Goal: Find contact information: Find contact information

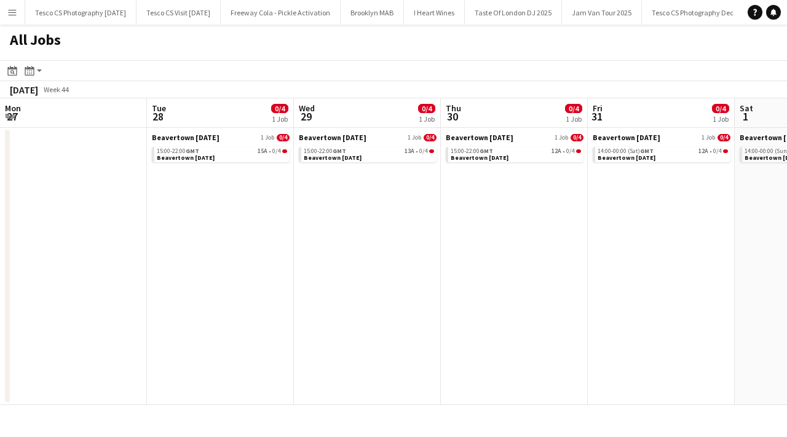
scroll to position [0, 549]
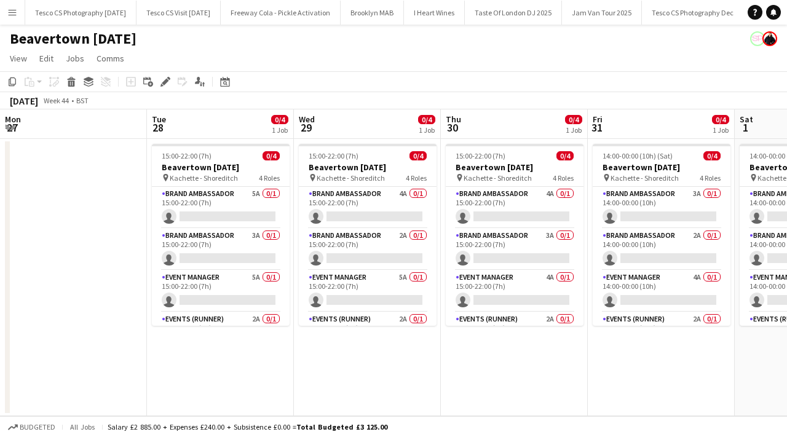
scroll to position [0, 516]
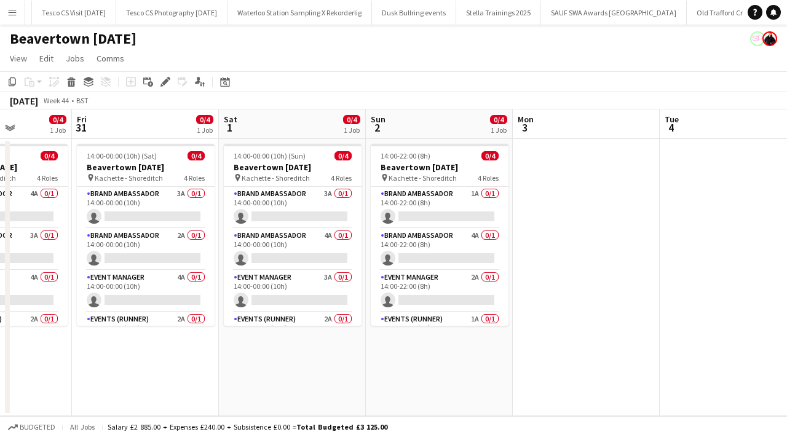
click at [14, 21] on button "Menu" at bounding box center [12, 12] width 25 height 25
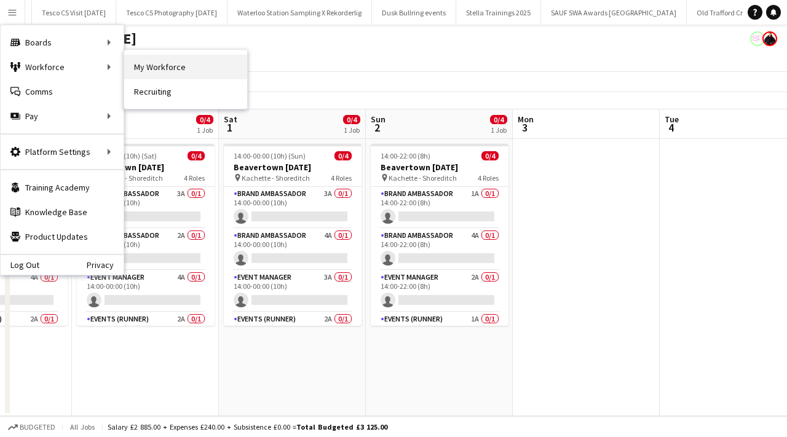
click at [166, 70] on link "My Workforce" at bounding box center [185, 67] width 123 height 25
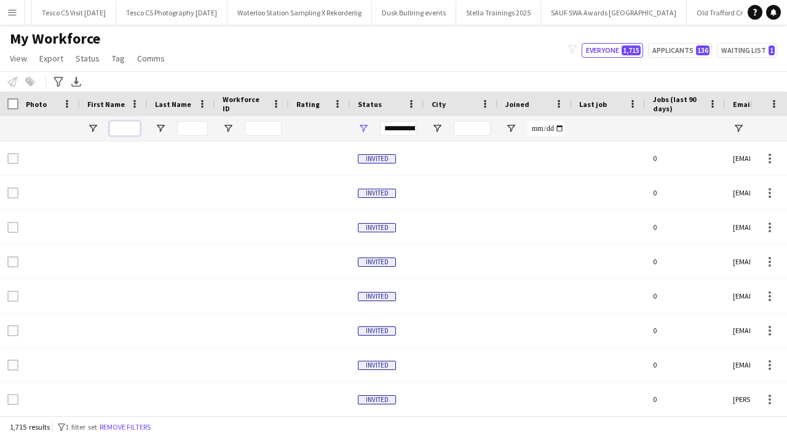
click at [133, 122] on input "First Name Filter Input" at bounding box center [124, 128] width 31 height 15
paste input "********"
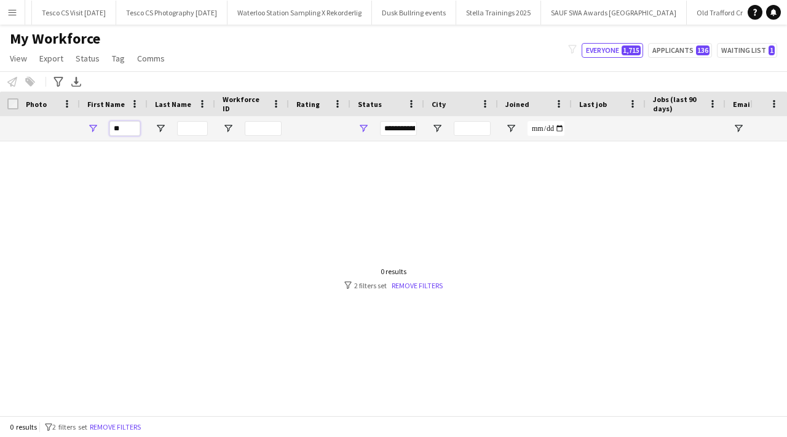
type input "*"
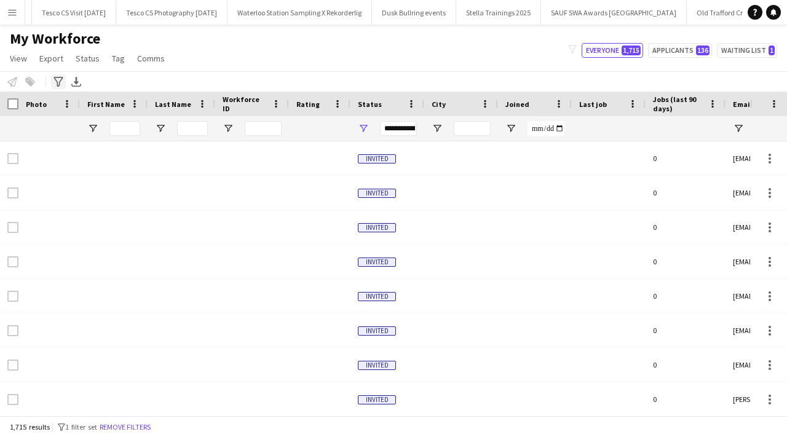
click at [57, 81] on icon "Advanced filters" at bounding box center [58, 82] width 10 height 10
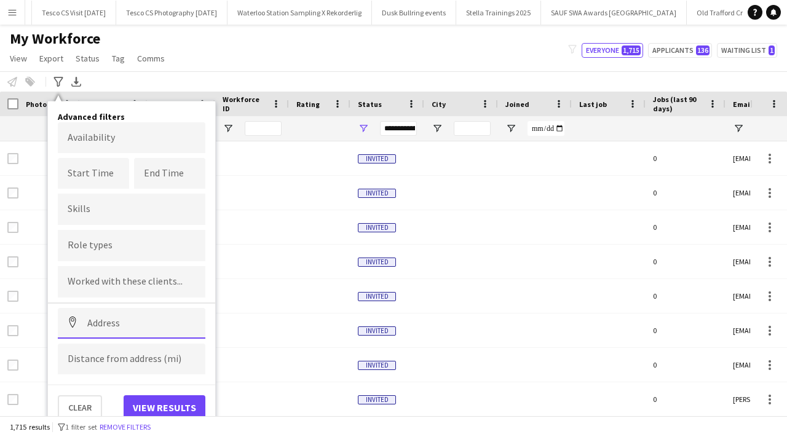
click at [128, 317] on input at bounding box center [132, 323] width 148 height 31
paste input "********"
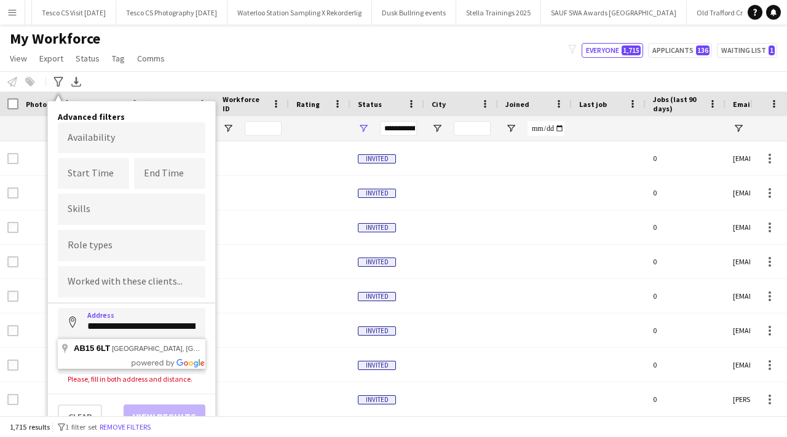
type input "**********"
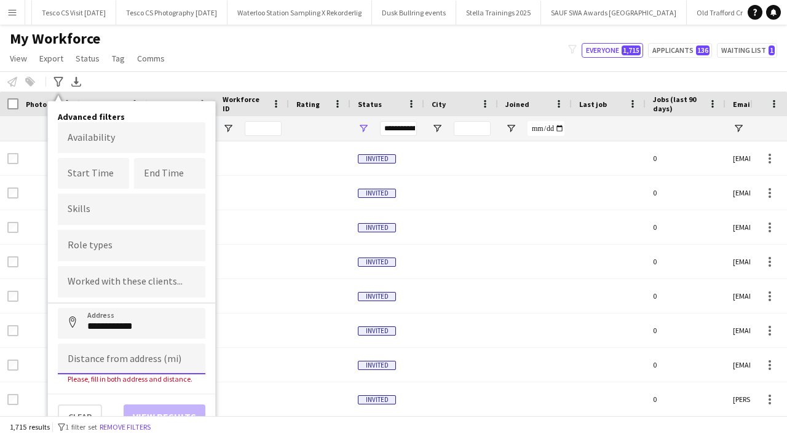
click at [132, 353] on input at bounding box center [132, 359] width 148 height 31
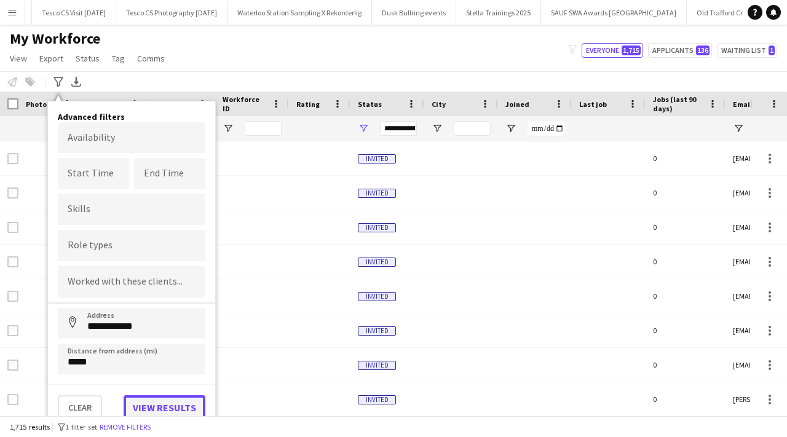
click at [179, 407] on button "View results" at bounding box center [165, 407] width 82 height 25
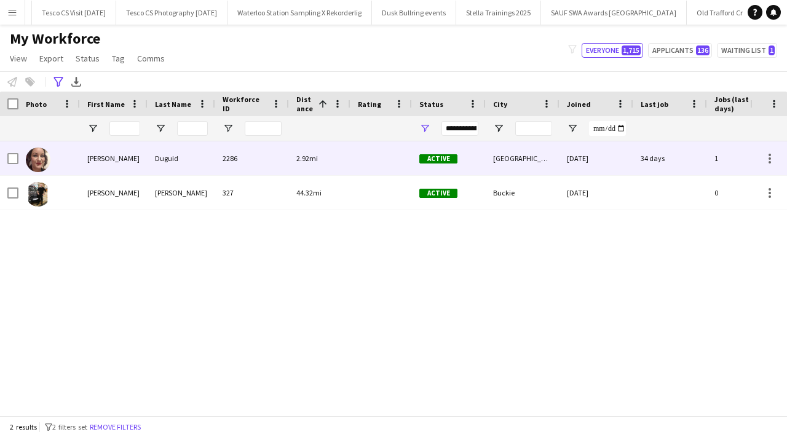
click at [140, 168] on div "Angela" at bounding box center [114, 158] width 68 height 34
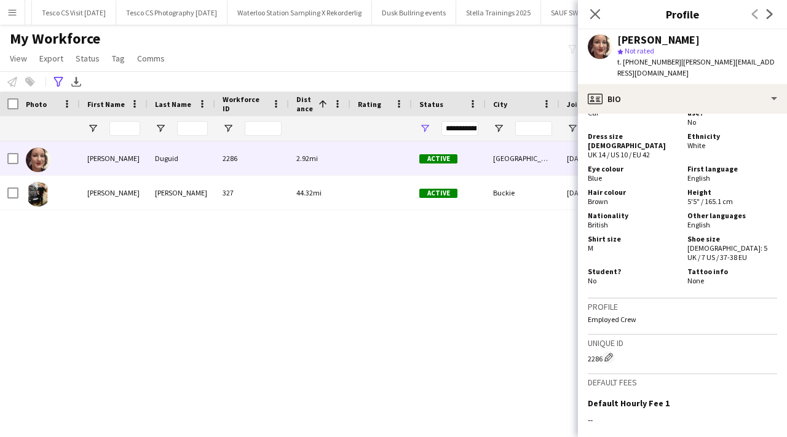
scroll to position [846, 0]
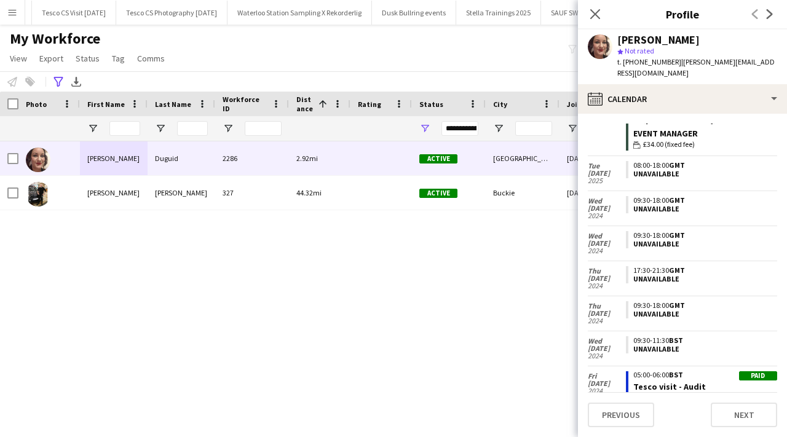
scroll to position [317, 0]
drag, startPoint x: 623, startPoint y: 61, endPoint x: 669, endPoint y: 64, distance: 46.8
click at [669, 64] on span "t. +447876193612" at bounding box center [649, 61] width 64 height 9
copy span "+447876193612"
click at [592, 12] on icon at bounding box center [595, 14] width 12 height 12
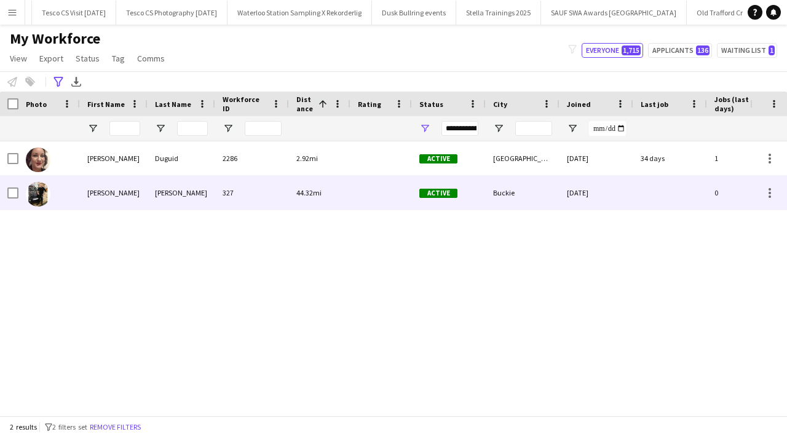
click at [164, 202] on div "Bulloch" at bounding box center [182, 193] width 68 height 34
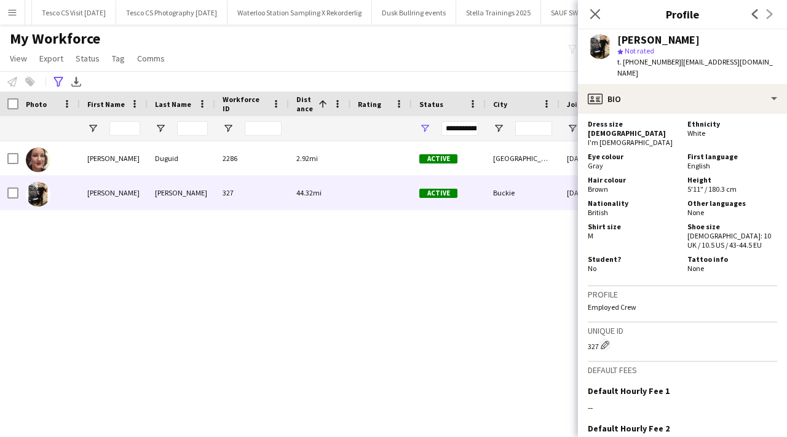
scroll to position [963, 0]
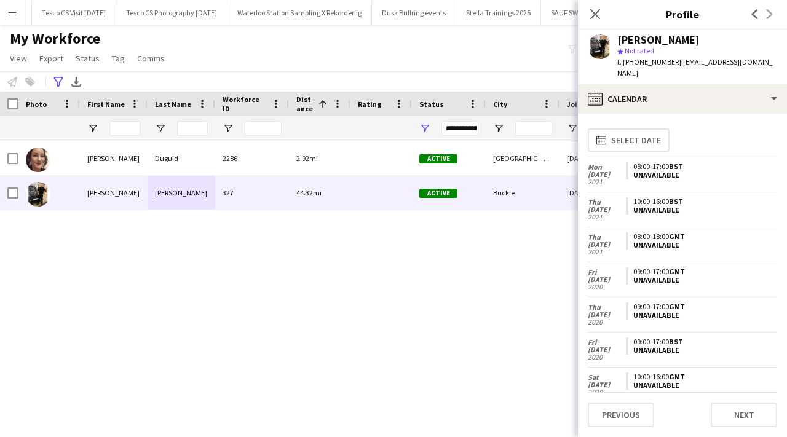
scroll to position [0, 0]
click at [57, 80] on icon "Advanced filters" at bounding box center [58, 82] width 10 height 10
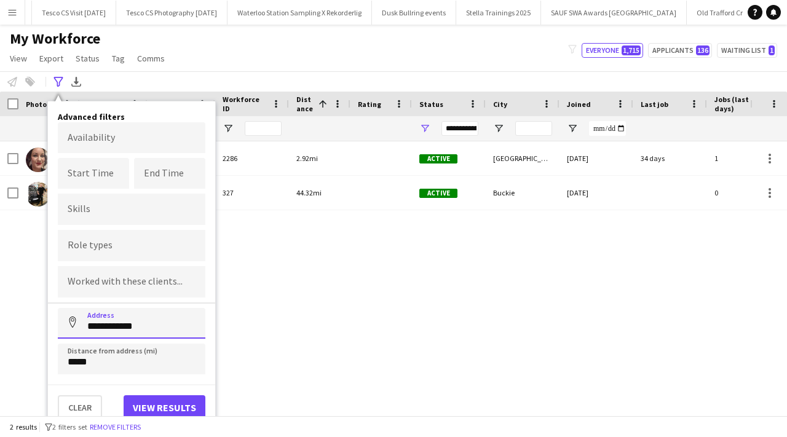
click at [159, 334] on input "**********" at bounding box center [132, 323] width 148 height 31
click at [221, 326] on div "Angela Duguid 2286 2.92mi Active Aberdeen 10-07-2019 34 days 1 angela_duguid@ho…" at bounding box center [375, 278] width 750 height 274
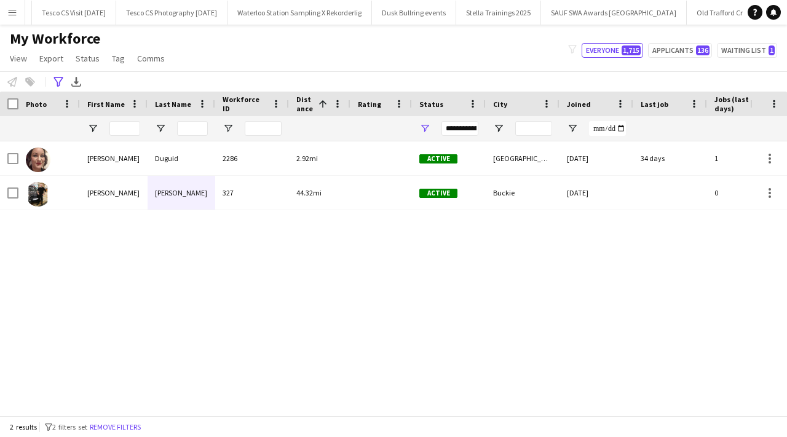
click at [54, 74] on div "**********" at bounding box center [393, 81] width 787 height 20
click at [55, 85] on icon "Advanced filters" at bounding box center [58, 82] width 10 height 10
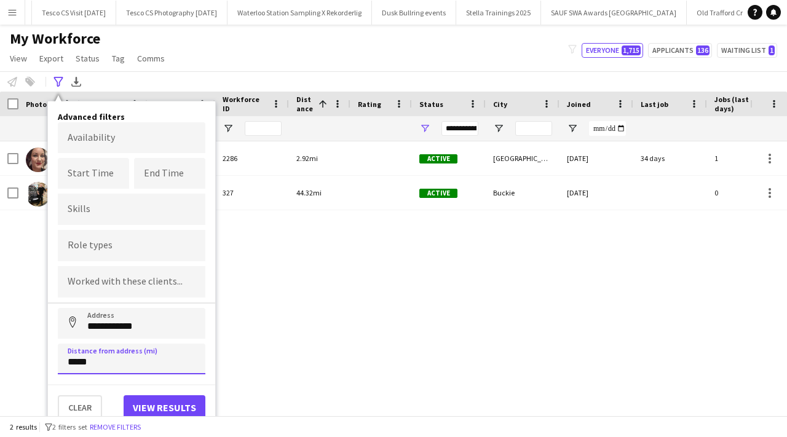
click at [138, 363] on input "*****" at bounding box center [132, 359] width 148 height 31
type input "****"
type input "******"
click at [182, 403] on button "View results" at bounding box center [165, 407] width 82 height 25
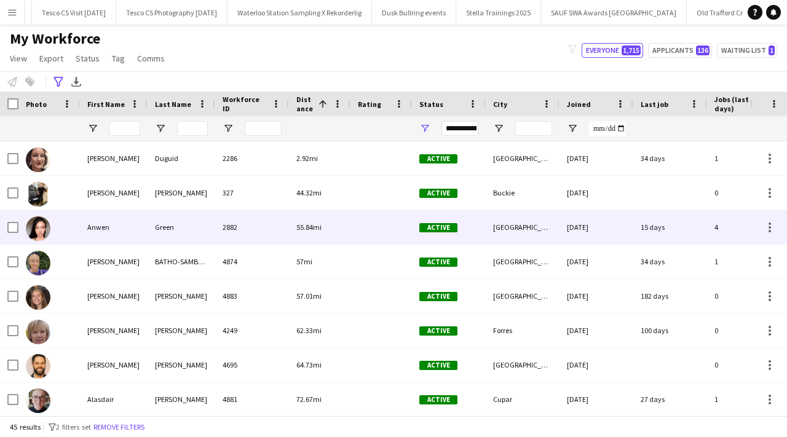
click at [203, 232] on div "Green" at bounding box center [182, 227] width 68 height 34
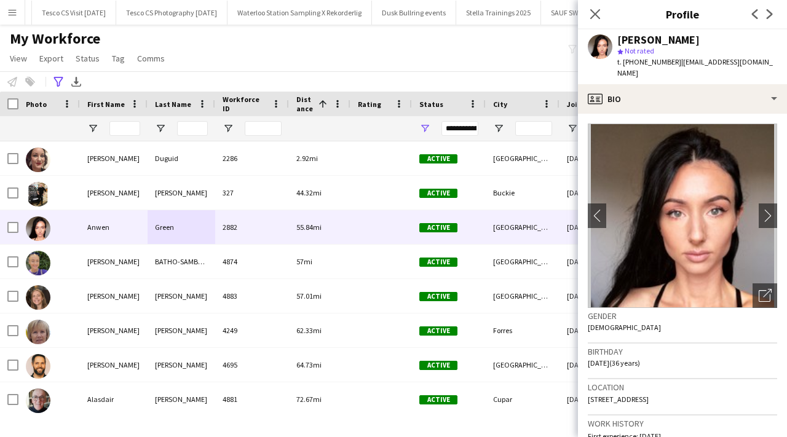
drag, startPoint x: 624, startPoint y: 64, endPoint x: 653, endPoint y: 66, distance: 28.9
click at [654, 66] on span "t. +447972849023" at bounding box center [649, 61] width 64 height 9
drag, startPoint x: 622, startPoint y: 63, endPoint x: 669, endPoint y: 63, distance: 47.3
click at [669, 63] on span "t. +447972849023" at bounding box center [649, 61] width 64 height 9
copy span "+447972849023"
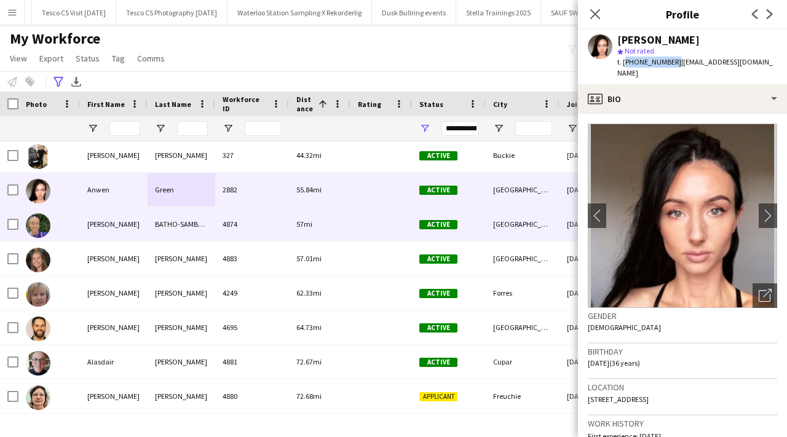
scroll to position [43, 0]
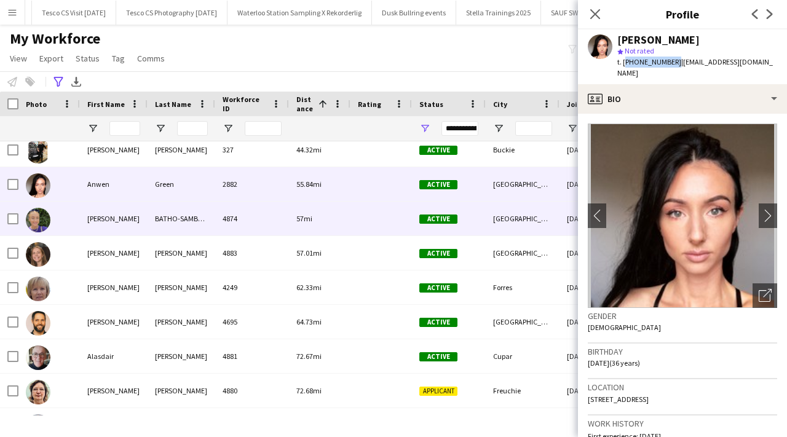
click at [246, 227] on div "4874" at bounding box center [252, 219] width 74 height 34
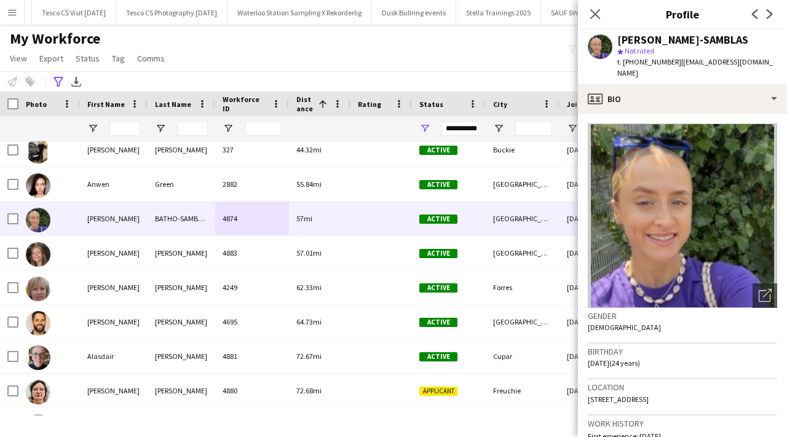
drag, startPoint x: 624, startPoint y: 61, endPoint x: 658, endPoint y: 68, distance: 34.5
click at [659, 68] on div "OLIVIA BATHO-SAMBLAS star Not rated t. +4407789727943 | oliviab.s77@gmail.com" at bounding box center [682, 57] width 209 height 55
drag, startPoint x: 624, startPoint y: 62, endPoint x: 673, endPoint y: 64, distance: 49.2
click at [673, 63] on span "t. +4407789727943" at bounding box center [649, 61] width 64 height 9
copy span "+4407789727943"
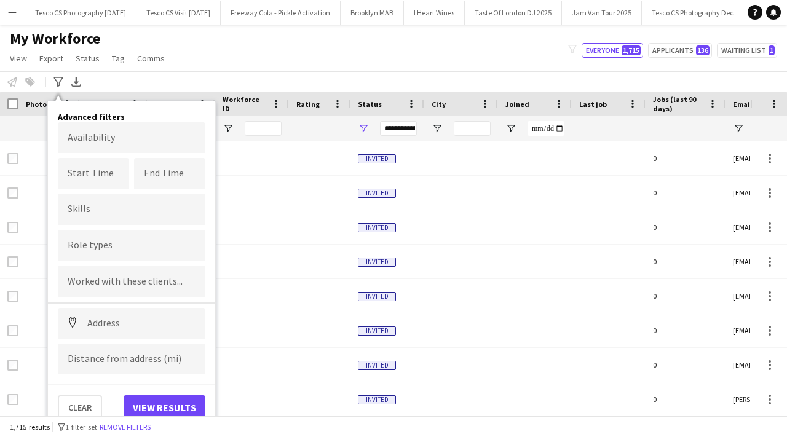
scroll to position [0, 3015]
click at [133, 325] on input at bounding box center [132, 323] width 148 height 31
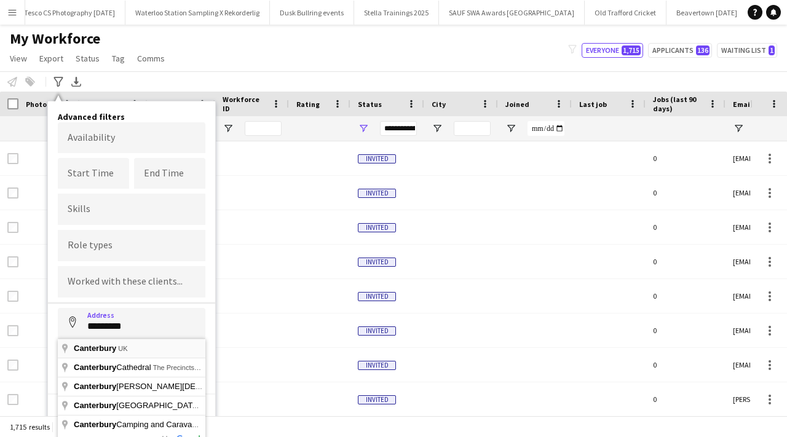
type input "**********"
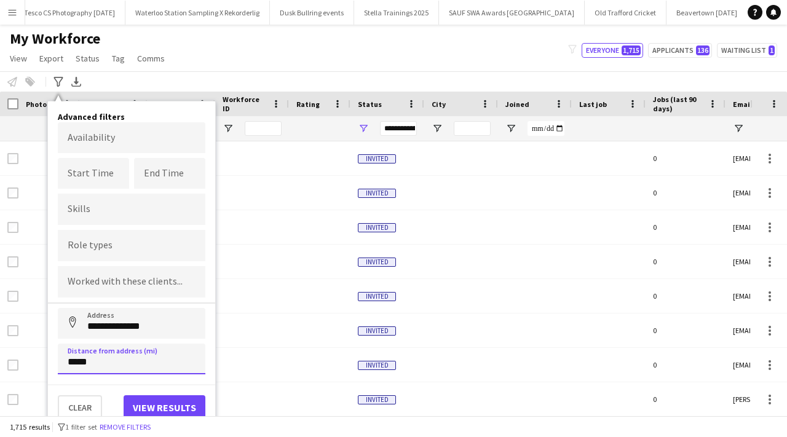
type input "*****"
click at [184, 406] on button "View results" at bounding box center [165, 407] width 82 height 25
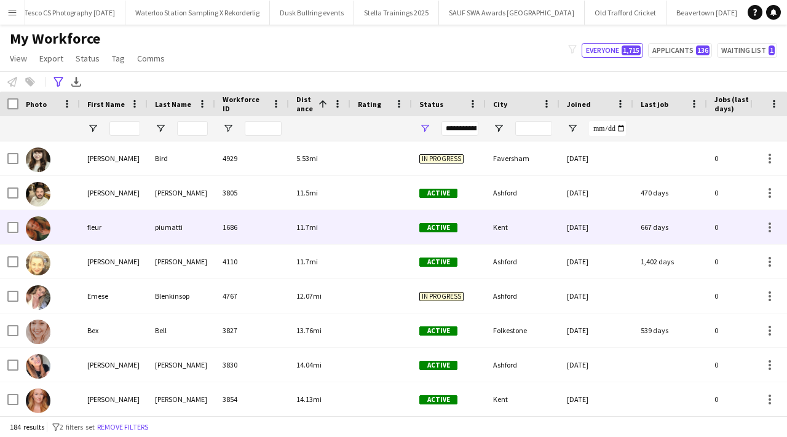
click at [174, 227] on div "piumatti" at bounding box center [182, 227] width 68 height 34
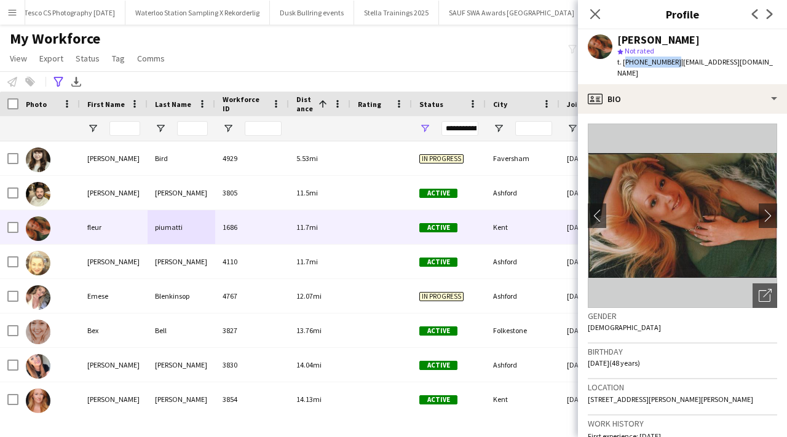
drag, startPoint x: 623, startPoint y: 62, endPoint x: 670, endPoint y: 63, distance: 46.7
click at [670, 63] on span "t. +447940347808" at bounding box center [649, 61] width 64 height 9
copy span "+447940347808"
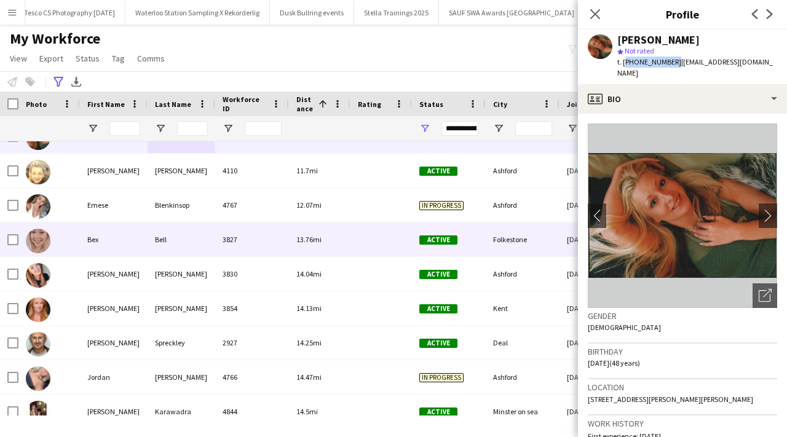
scroll to position [93, 0]
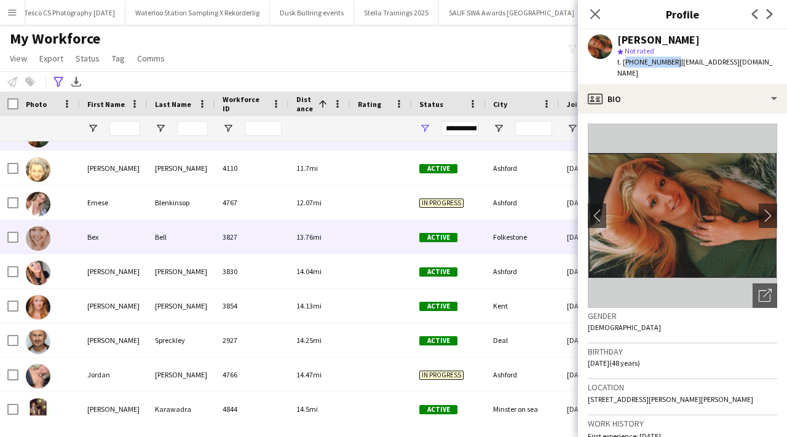
click at [230, 238] on div "3827" at bounding box center [252, 237] width 74 height 34
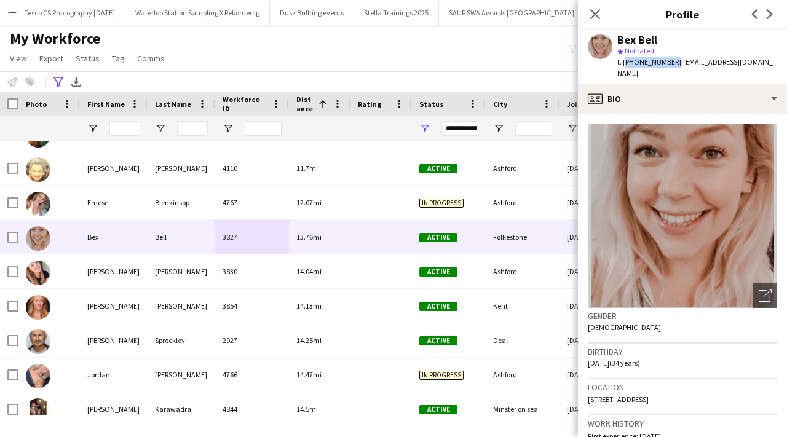
drag, startPoint x: 622, startPoint y: 63, endPoint x: 671, endPoint y: 64, distance: 48.6
click at [671, 64] on span "t. +447305837513" at bounding box center [649, 61] width 64 height 9
copy span "+447305837513"
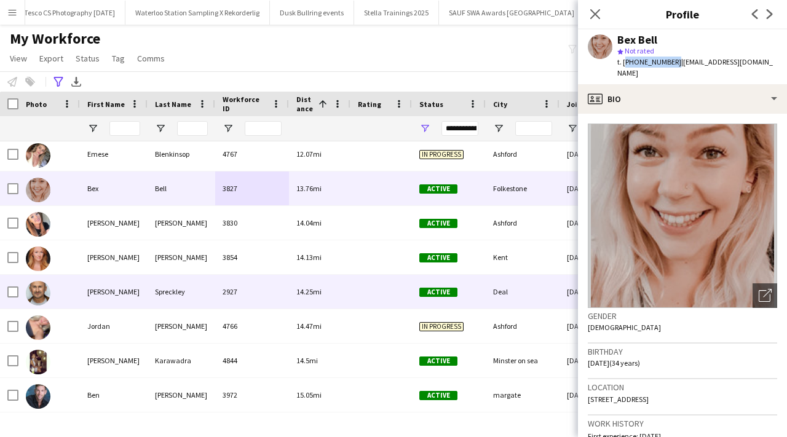
scroll to position [143, 0]
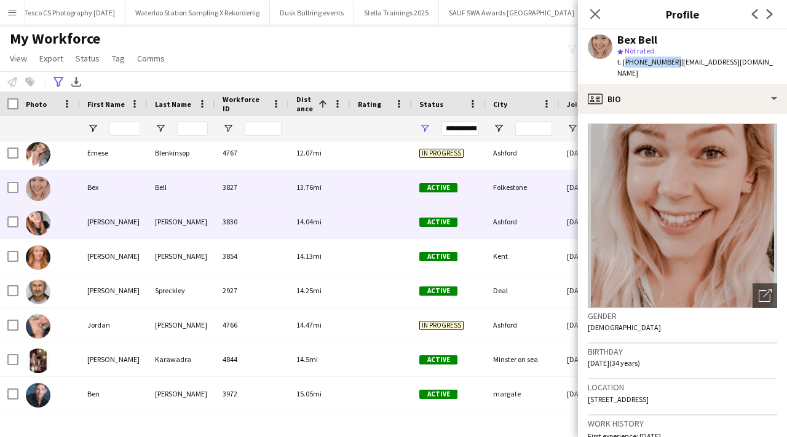
click at [211, 221] on div "Thompson" at bounding box center [182, 222] width 68 height 34
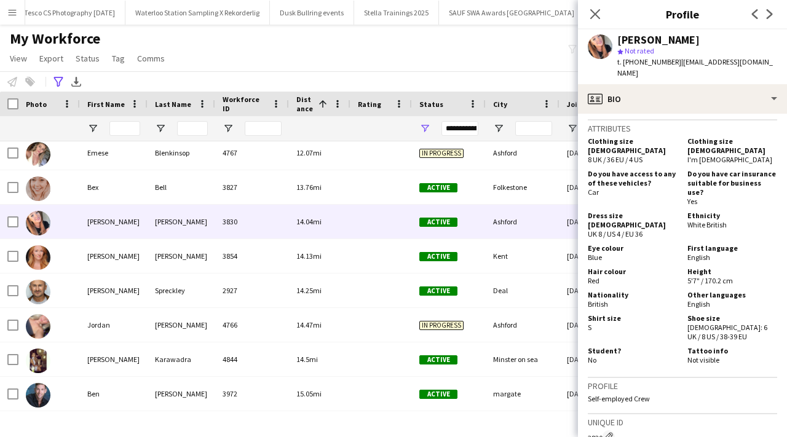
scroll to position [735, 0]
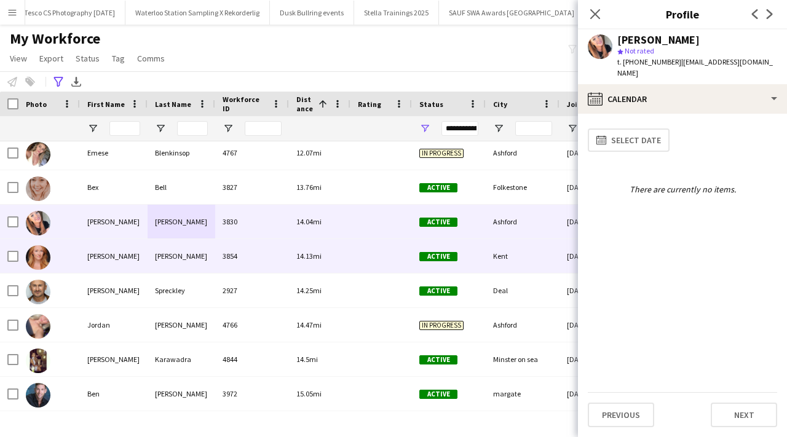
click at [391, 249] on div at bounding box center [380, 256] width 61 height 34
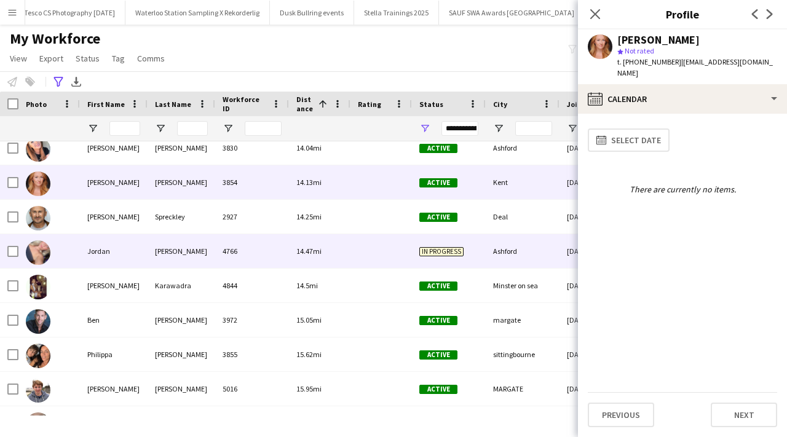
scroll to position [243, 0]
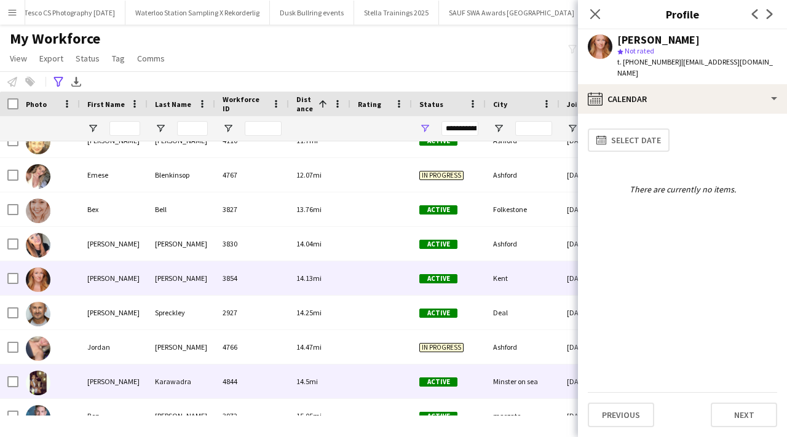
click at [242, 377] on div "4844" at bounding box center [252, 381] width 74 height 34
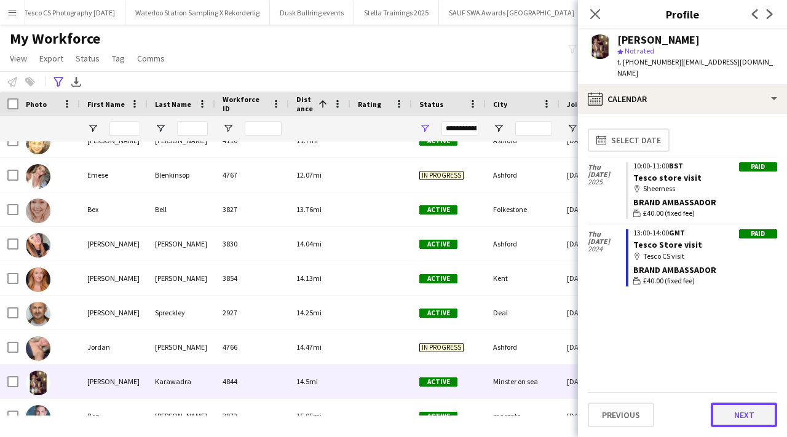
click at [741, 415] on button "Next" at bounding box center [743, 415] width 66 height 25
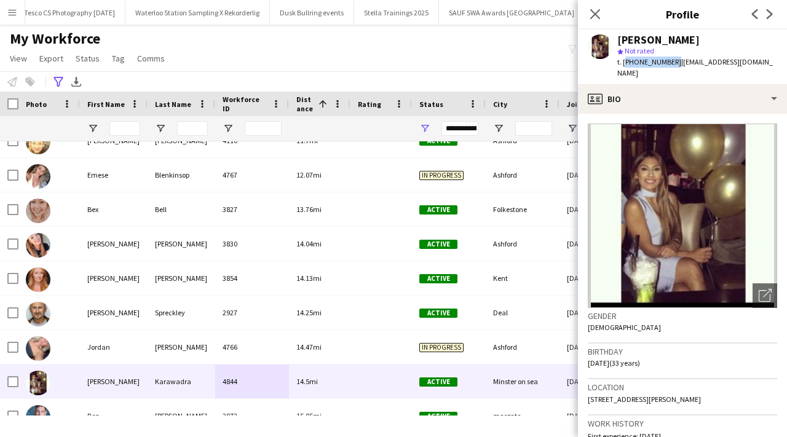
drag, startPoint x: 624, startPoint y: 61, endPoint x: 669, endPoint y: 66, distance: 45.7
click at [669, 66] on span "t. +447805168559" at bounding box center [649, 61] width 64 height 9
copy span "+447805168559"
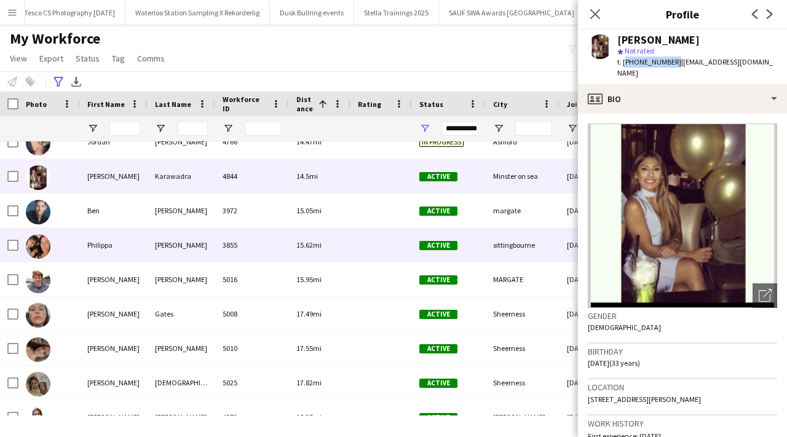
click at [333, 235] on div "15.62mi" at bounding box center [319, 245] width 61 height 34
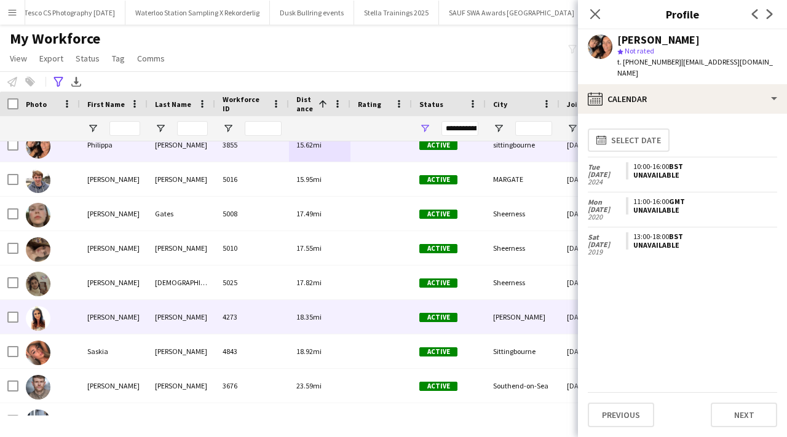
click at [363, 316] on div at bounding box center [380, 317] width 61 height 34
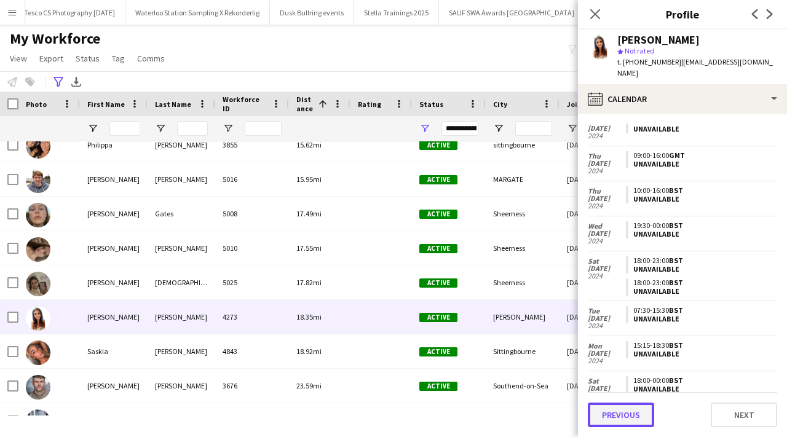
click at [620, 419] on button "Previous" at bounding box center [621, 415] width 66 height 25
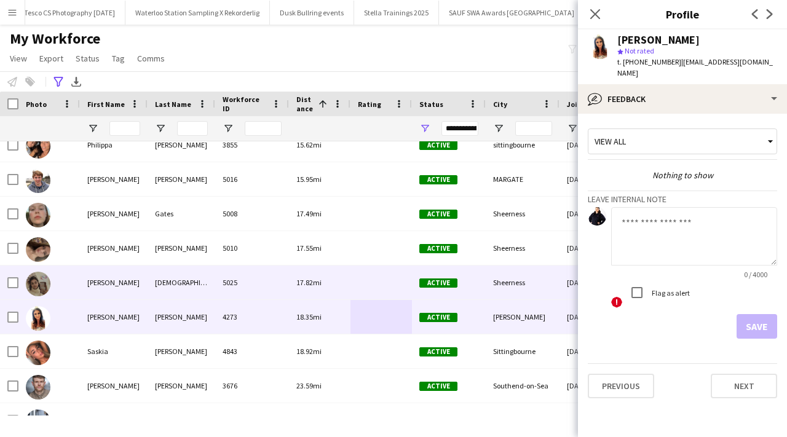
click at [334, 276] on div "17.82mi" at bounding box center [319, 283] width 61 height 34
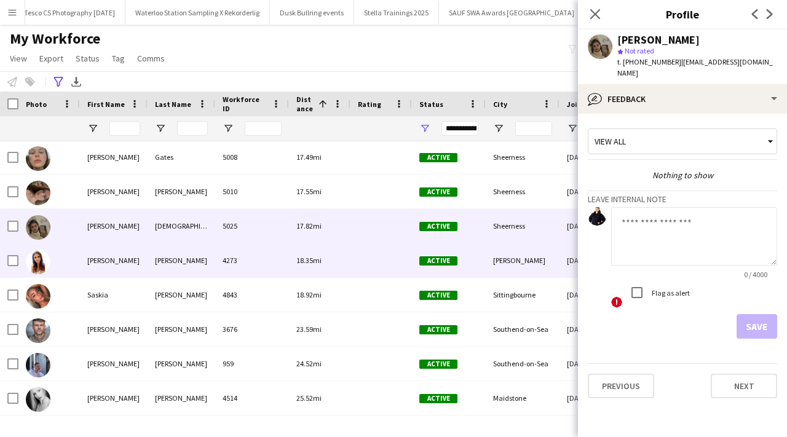
click at [346, 277] on div "Faye-Marie Smith 4273 18.35mi Active Ashford Kent 09-11-2022 195 days 0 fayemar…" at bounding box center [697, 260] width 1394 height 34
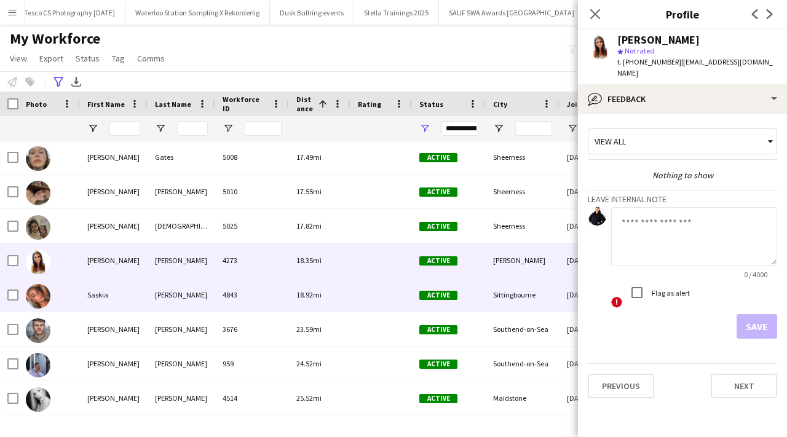
click at [345, 297] on div "18.92mi" at bounding box center [319, 295] width 61 height 34
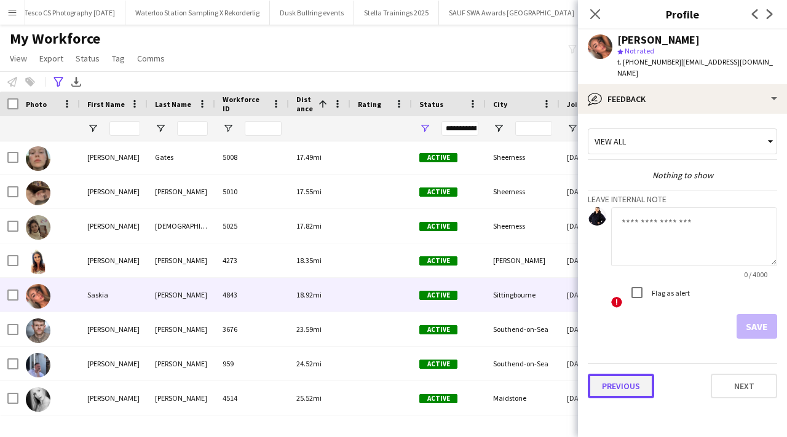
click at [637, 377] on button "Previous" at bounding box center [621, 386] width 66 height 25
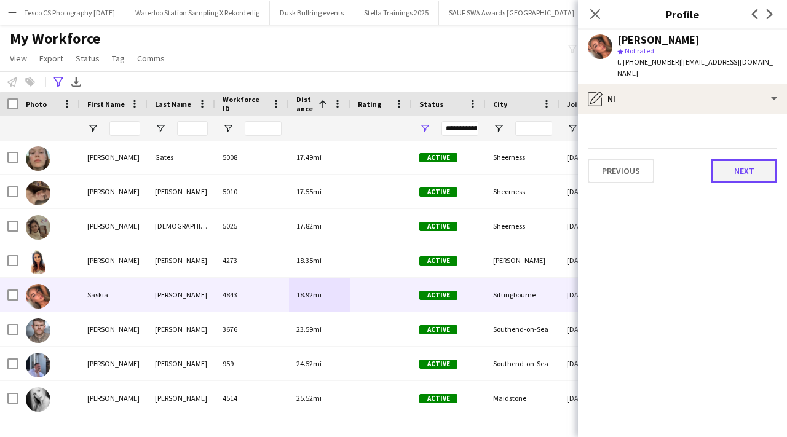
click at [736, 159] on button "Next" at bounding box center [743, 171] width 66 height 25
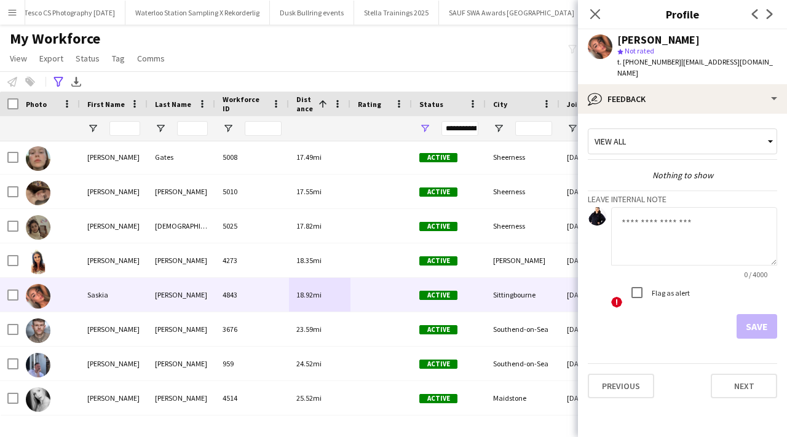
click at [745, 389] on app-crew-profile-feedback-tab "View all Nothing to show Leave internal note 0 / 4000 ! Flag as alert Save Prev…" at bounding box center [682, 275] width 209 height 323
click at [746, 374] on button "Next" at bounding box center [743, 386] width 66 height 25
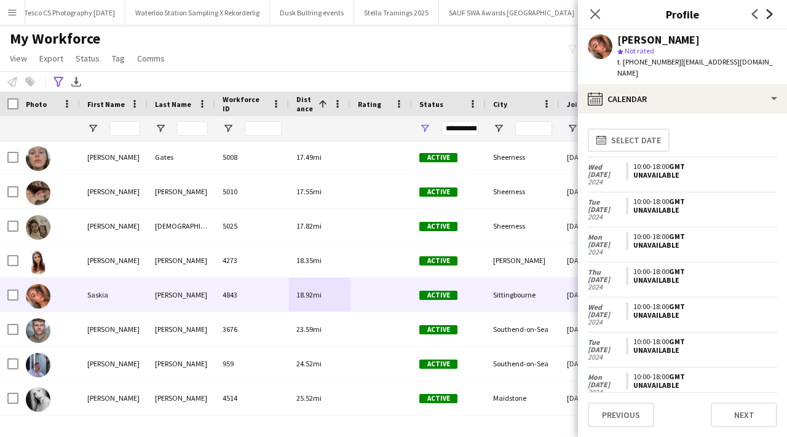
click at [769, 18] on icon "Next" at bounding box center [770, 14] width 10 height 10
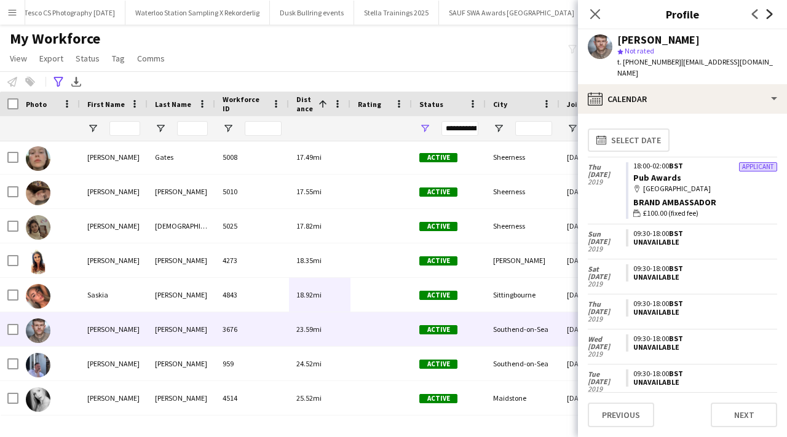
click at [768, 15] on icon "Next" at bounding box center [770, 14] width 10 height 10
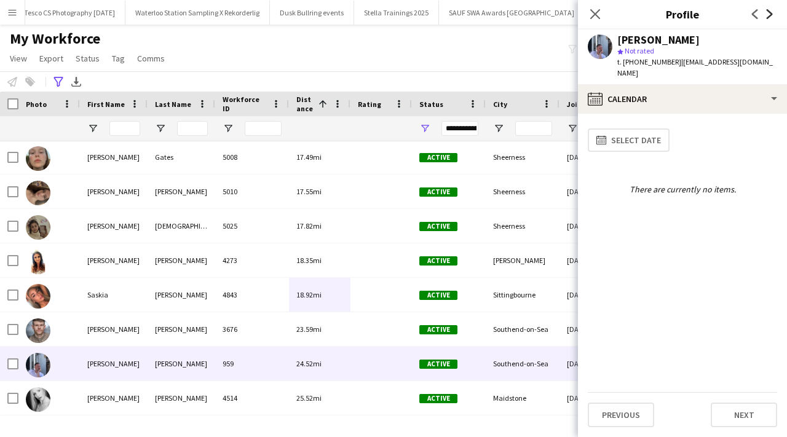
click at [768, 15] on icon "Next" at bounding box center [770, 14] width 10 height 10
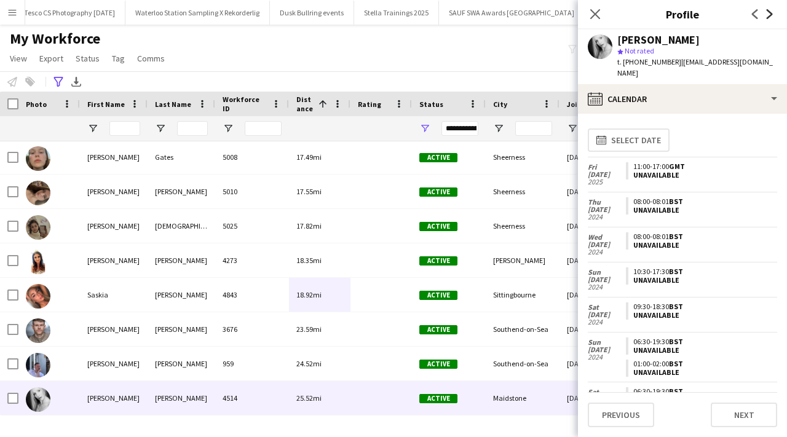
click at [768, 15] on icon "Next" at bounding box center [770, 14] width 10 height 10
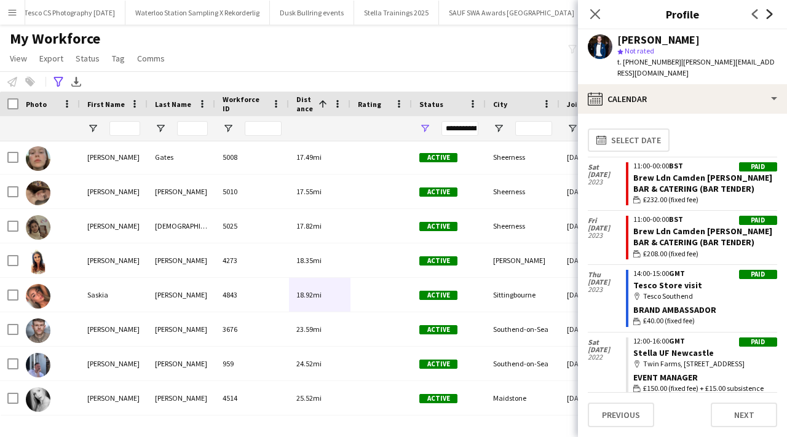
click at [768, 15] on icon "Next" at bounding box center [770, 14] width 10 height 10
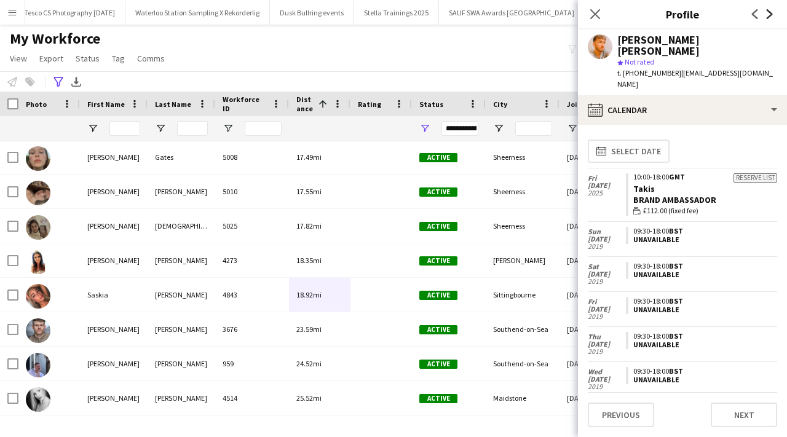
click at [768, 12] on icon at bounding box center [769, 14] width 6 height 10
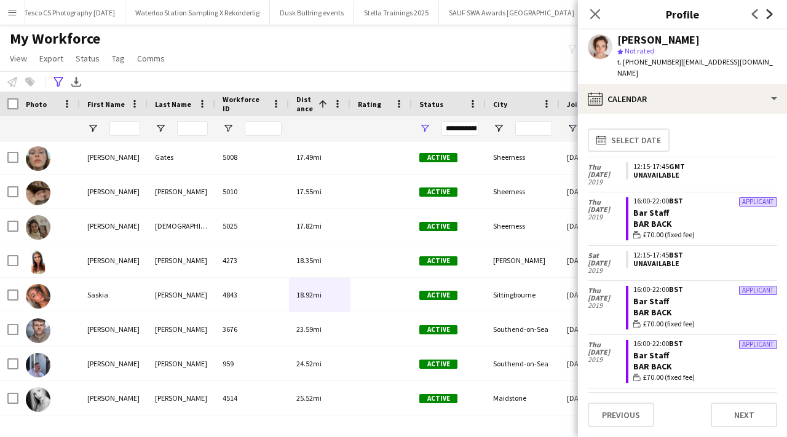
click at [768, 12] on icon at bounding box center [769, 14] width 6 height 10
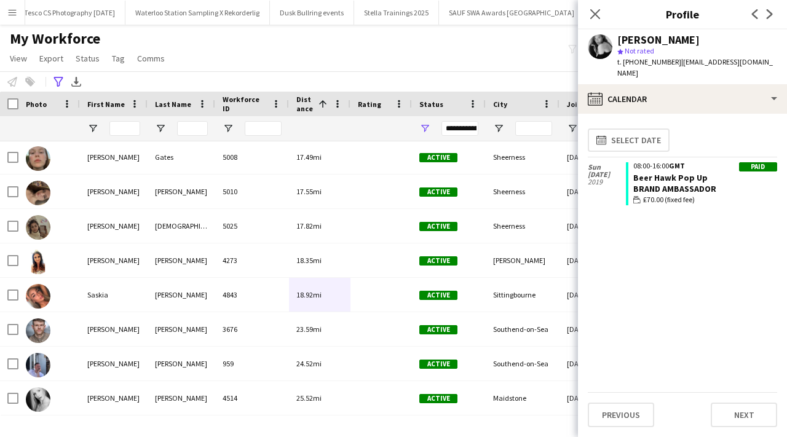
click at [748, 12] on app-icon "Previous" at bounding box center [754, 14] width 15 height 15
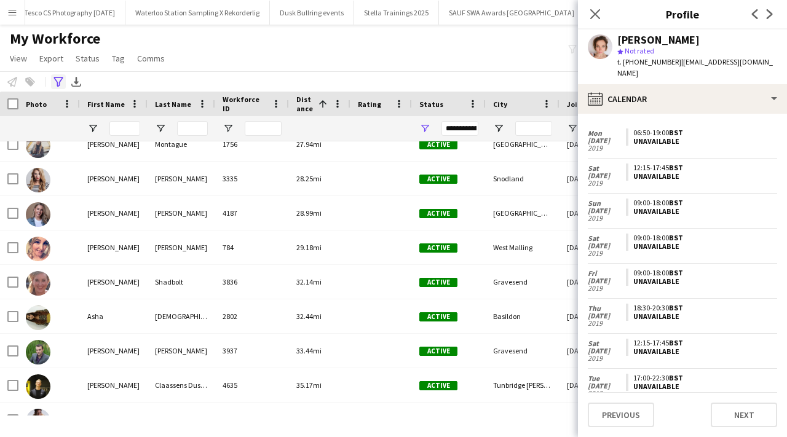
click at [58, 82] on icon "Advanced filters" at bounding box center [58, 82] width 10 height 10
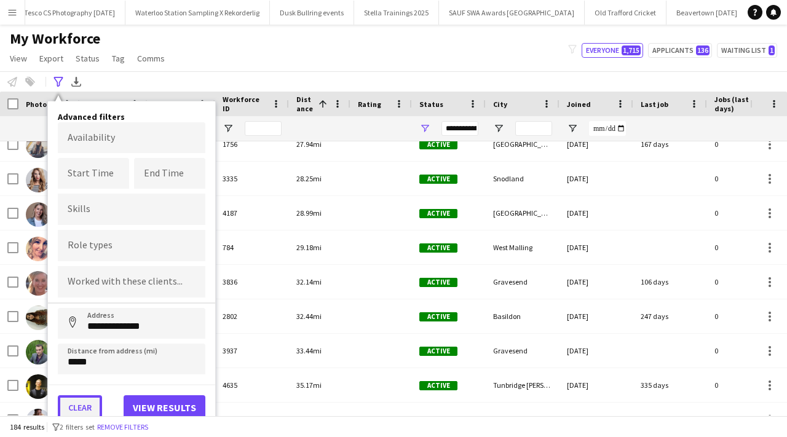
click at [77, 406] on button "Clear" at bounding box center [80, 407] width 44 height 25
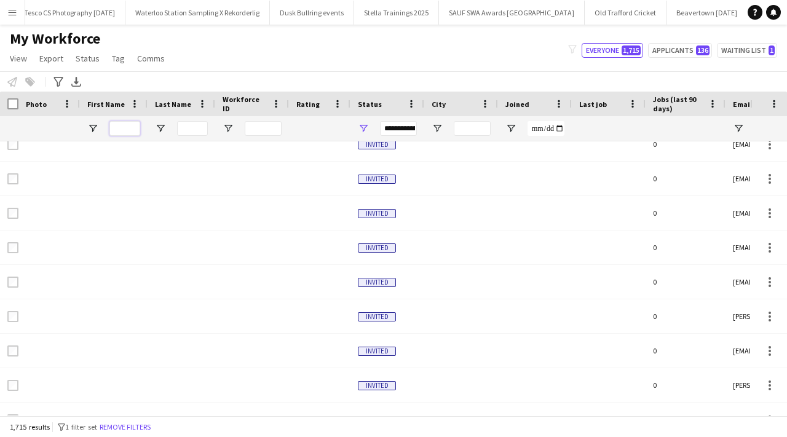
click at [116, 127] on input "First Name Filter Input" at bounding box center [124, 128] width 31 height 15
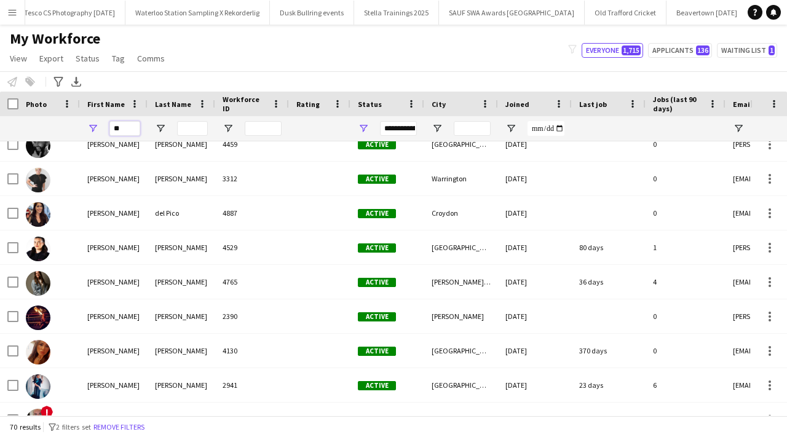
type input "*"
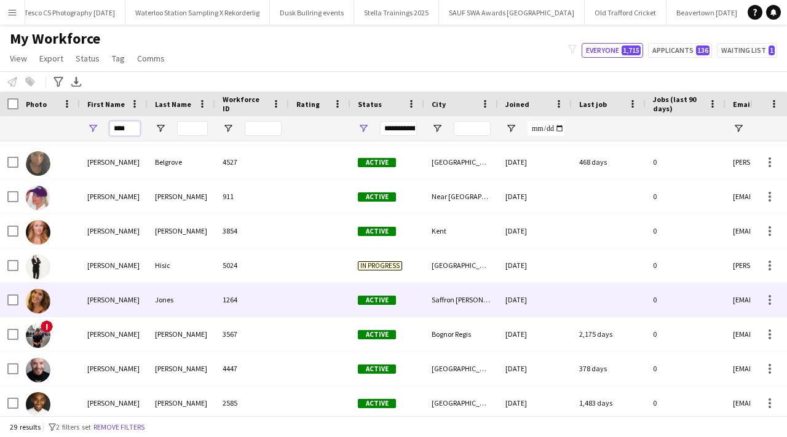
scroll to position [171, 0]
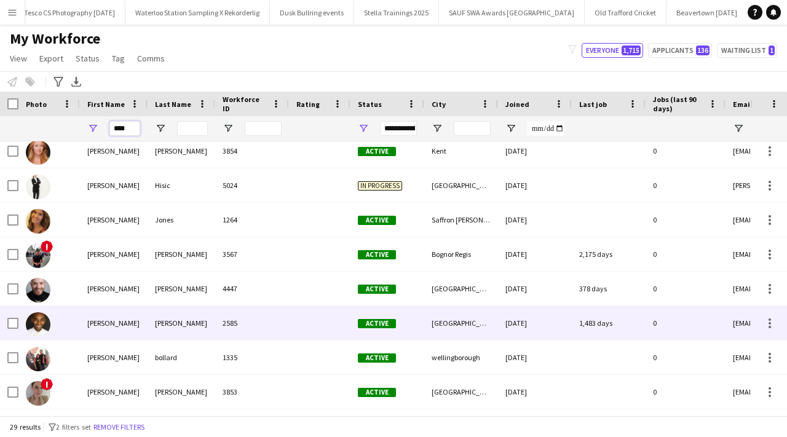
type input "****"
click at [148, 325] on div "Harvey" at bounding box center [182, 323] width 68 height 34
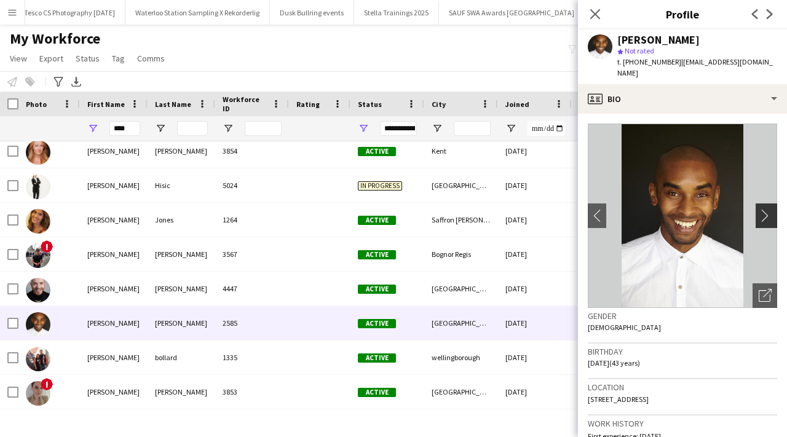
click at [766, 209] on app-icon "chevron-right" at bounding box center [767, 215] width 19 height 13
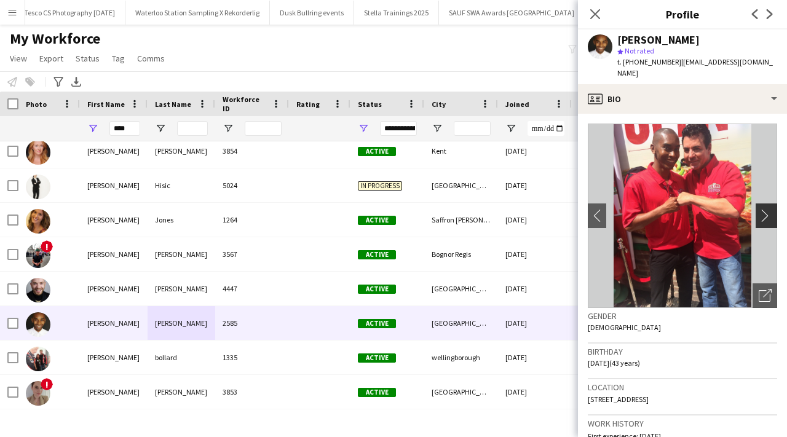
click at [766, 209] on app-icon "chevron-right" at bounding box center [767, 215] width 19 height 13
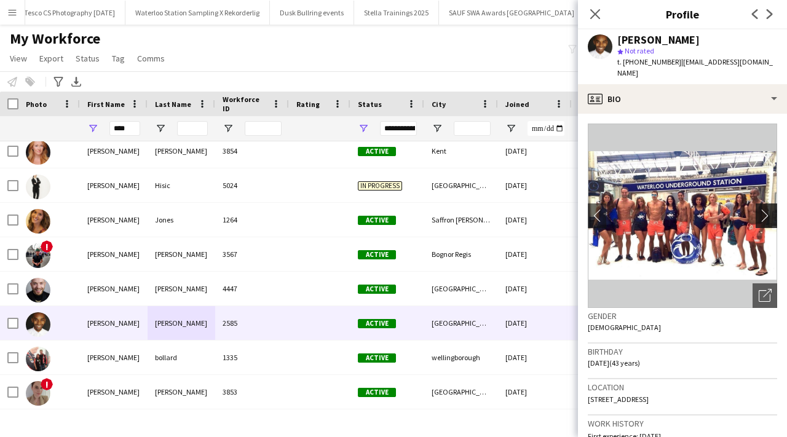
click at [766, 209] on app-icon "chevron-right" at bounding box center [767, 215] width 19 height 13
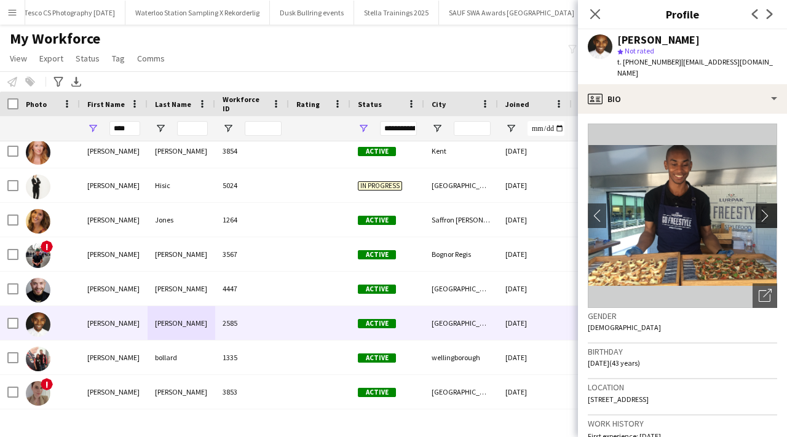
click at [766, 209] on app-icon "chevron-right" at bounding box center [767, 215] width 19 height 13
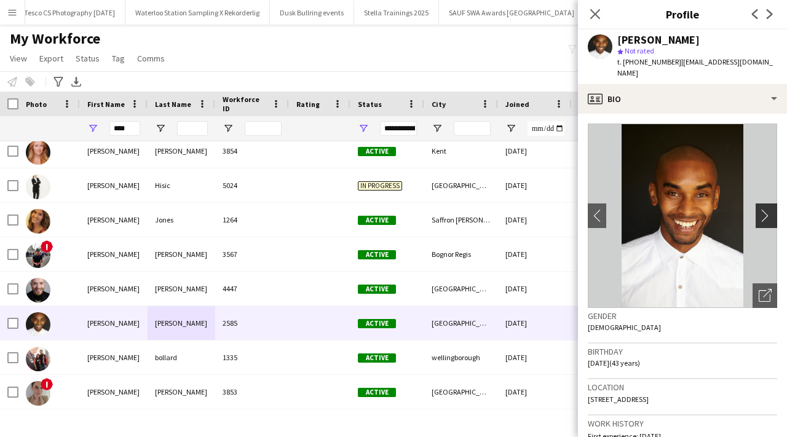
click at [766, 209] on app-icon "chevron-right" at bounding box center [767, 215] width 19 height 13
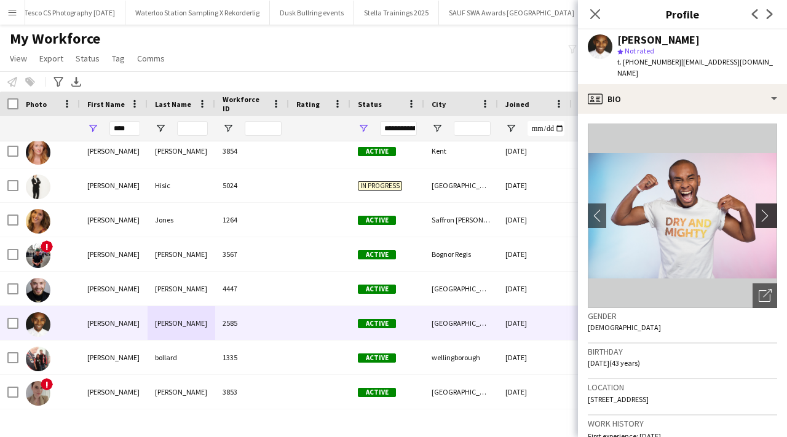
click at [766, 209] on app-icon "chevron-right" at bounding box center [767, 215] width 19 height 13
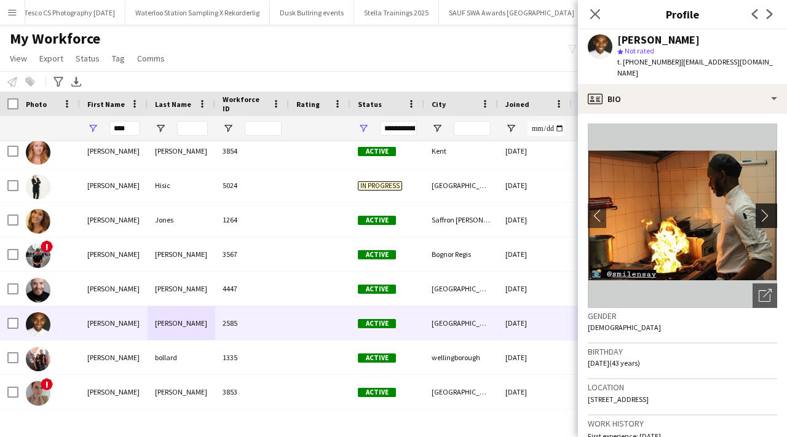
click at [766, 209] on app-icon "chevron-right" at bounding box center [767, 215] width 19 height 13
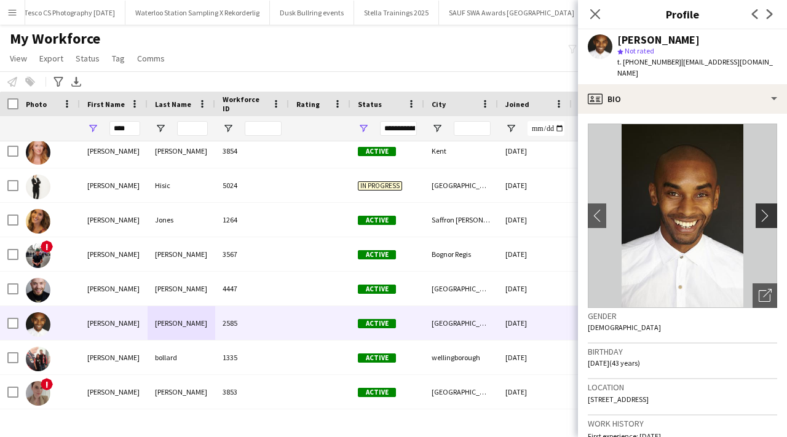
click at [766, 209] on app-icon "chevron-right" at bounding box center [767, 215] width 19 height 13
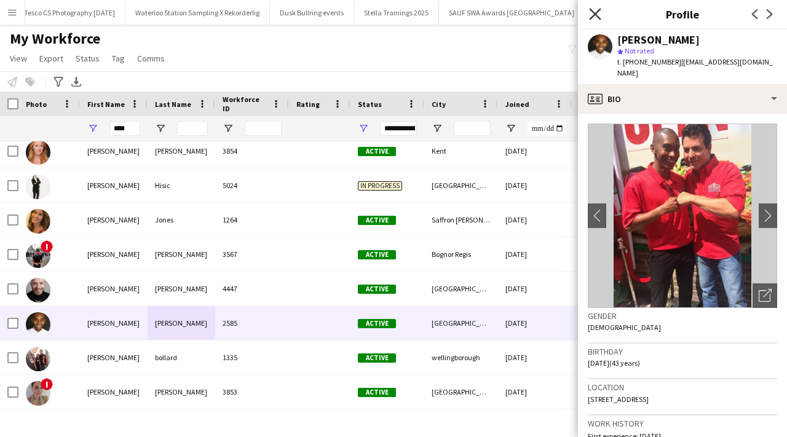
click at [595, 15] on icon "Close pop-in" at bounding box center [595, 14] width 12 height 12
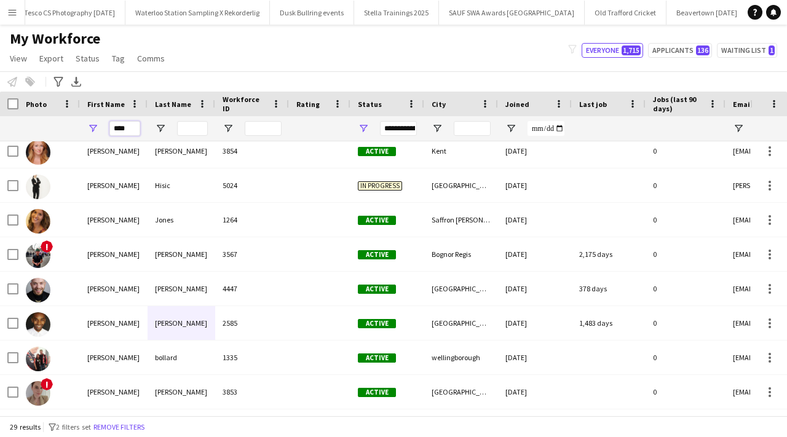
drag, startPoint x: 133, startPoint y: 131, endPoint x: 112, endPoint y: 131, distance: 20.3
click at [112, 131] on input "****" at bounding box center [124, 128] width 31 height 15
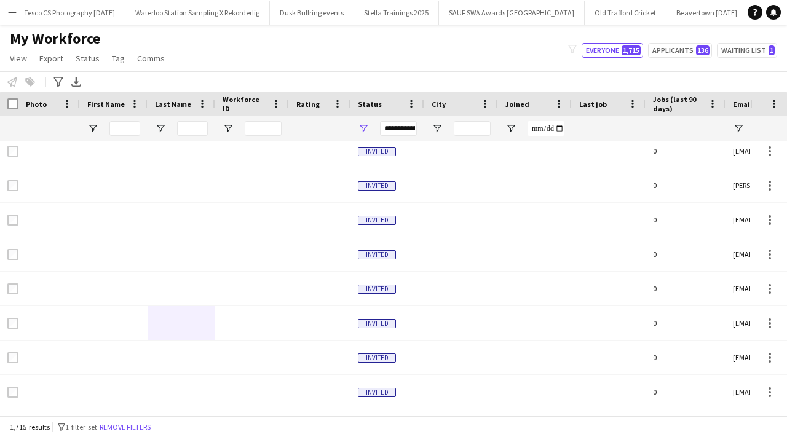
click at [49, 79] on div "Notify workforce Add to tag Select at least one crew to tag him or her. Advance…" at bounding box center [393, 81] width 787 height 20
click at [56, 77] on icon "Advanced filters" at bounding box center [58, 82] width 10 height 10
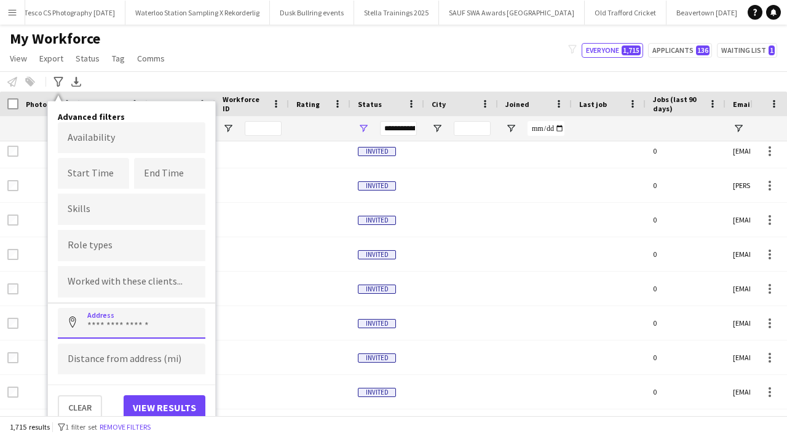
click at [107, 327] on input at bounding box center [132, 323] width 148 height 31
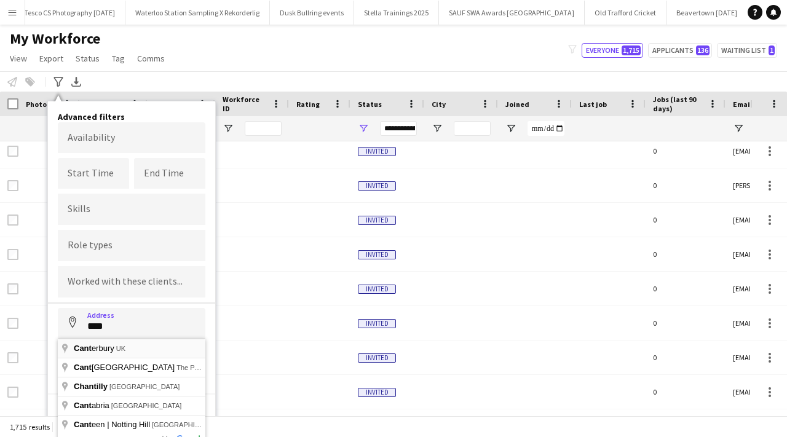
type input "**********"
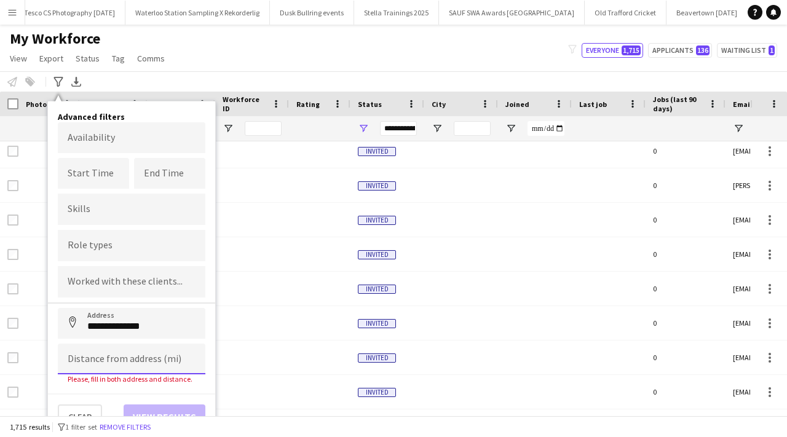
click at [111, 351] on input at bounding box center [132, 359] width 148 height 31
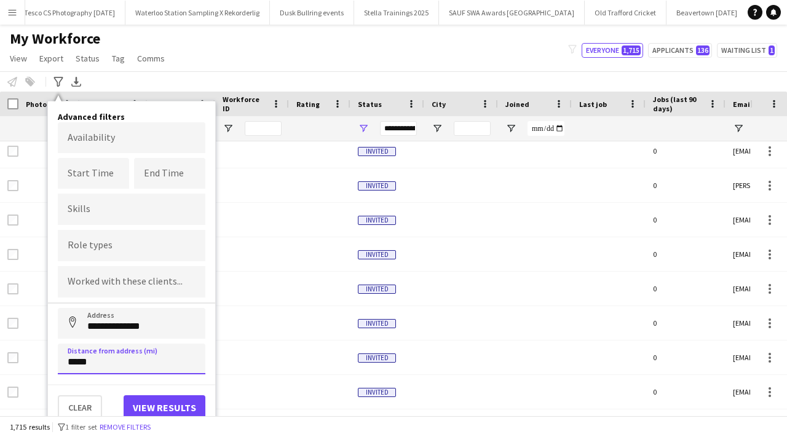
type input "*****"
click at [170, 408] on button "View results" at bounding box center [165, 407] width 82 height 25
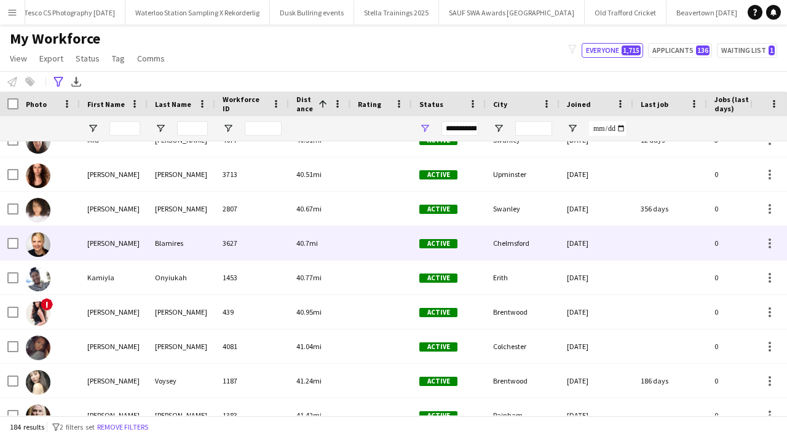
scroll to position [1780, 0]
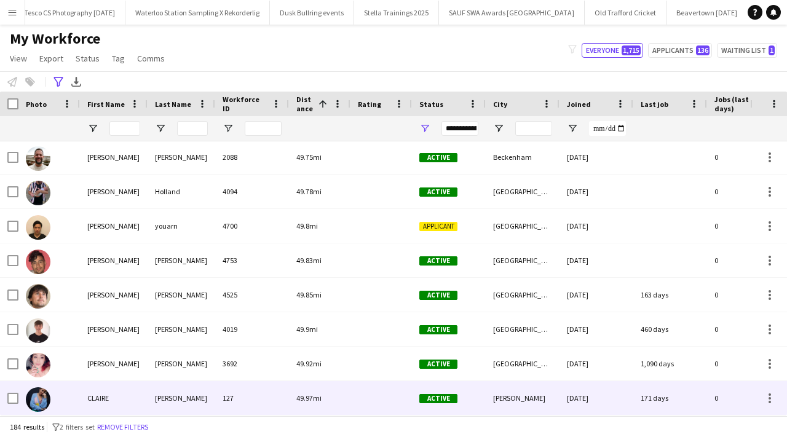
click at [371, 403] on div at bounding box center [380, 398] width 61 height 34
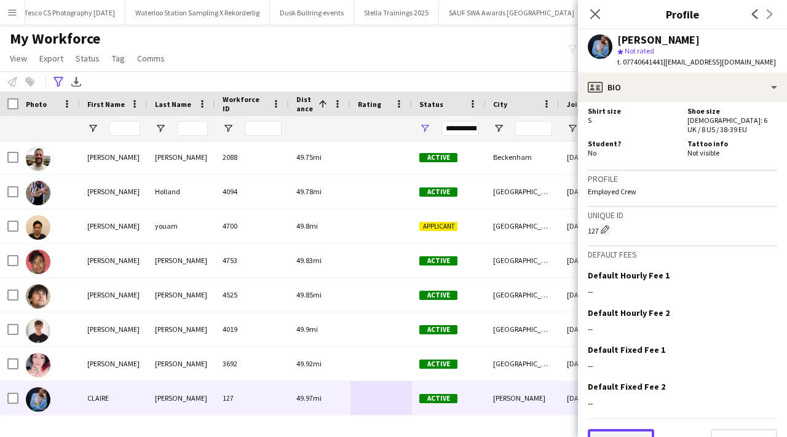
click at [607, 429] on button "Previous" at bounding box center [621, 441] width 66 height 25
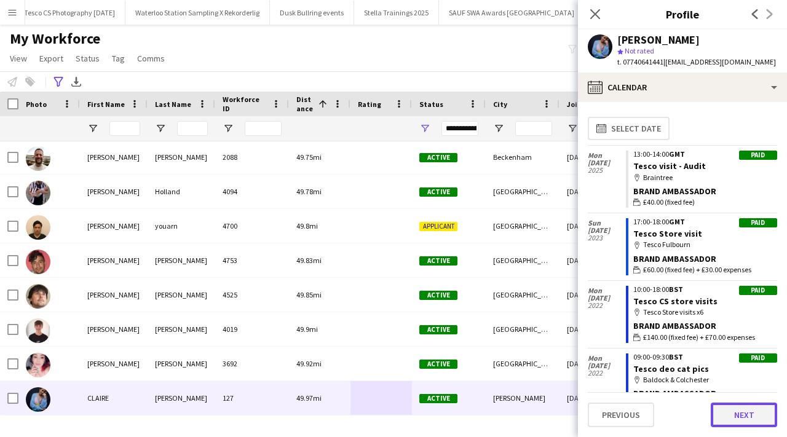
click at [725, 420] on button "Next" at bounding box center [743, 415] width 66 height 25
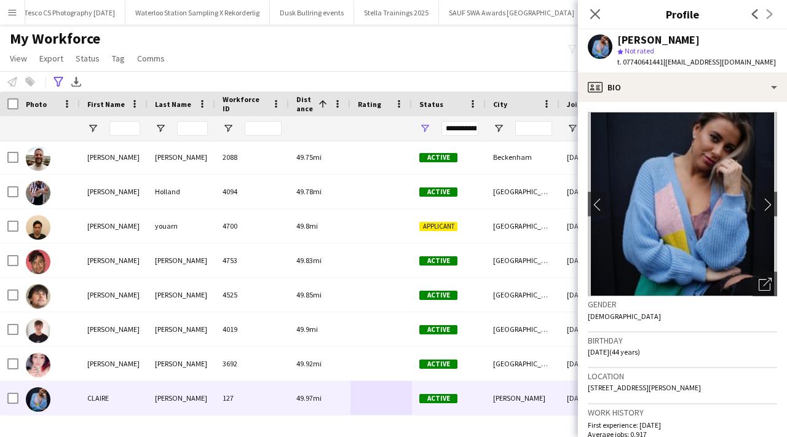
click at [119, 120] on div at bounding box center [124, 128] width 31 height 25
click at [119, 132] on input "First Name Filter Input" at bounding box center [124, 128] width 31 height 15
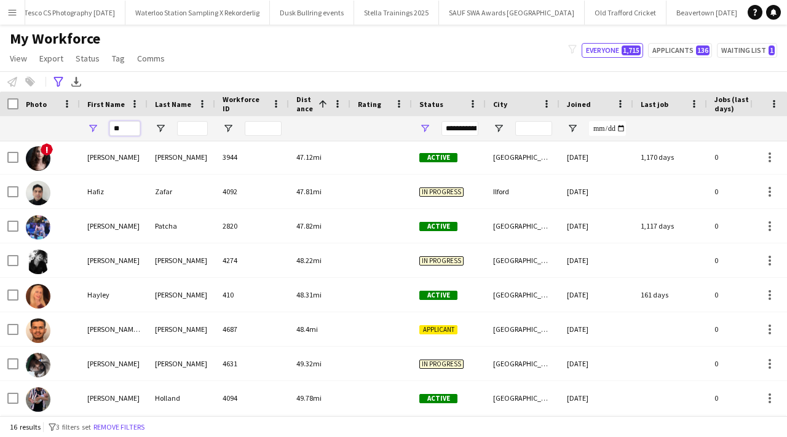
type input "**"
click at [196, 125] on input "Last Name Filter Input" at bounding box center [192, 128] width 31 height 15
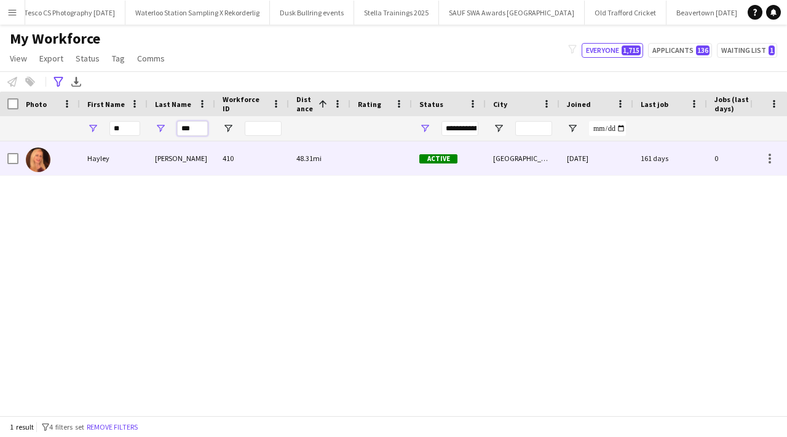
type input "***"
click at [184, 158] on div "Mullins" at bounding box center [182, 158] width 68 height 34
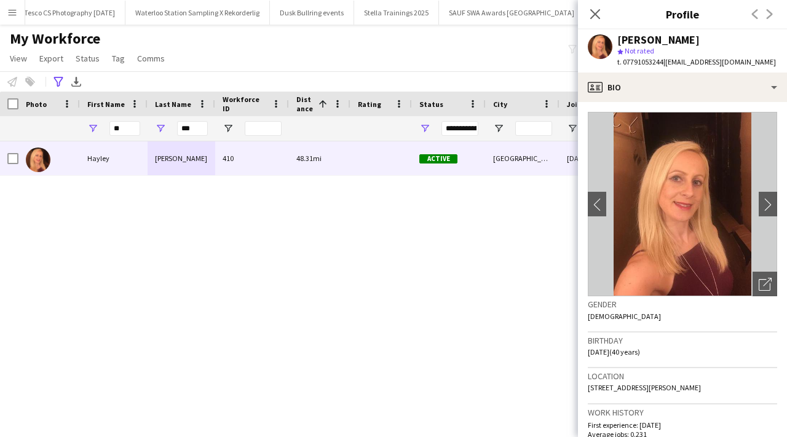
drag, startPoint x: 623, startPoint y: 63, endPoint x: 662, endPoint y: 63, distance: 39.3
click at [662, 63] on span "t. 07791053244" at bounding box center [640, 61] width 46 height 9
copy span "07791053244"
drag, startPoint x: 195, startPoint y: 124, endPoint x: 178, endPoint y: 124, distance: 17.2
click at [178, 124] on input "***" at bounding box center [192, 128] width 31 height 15
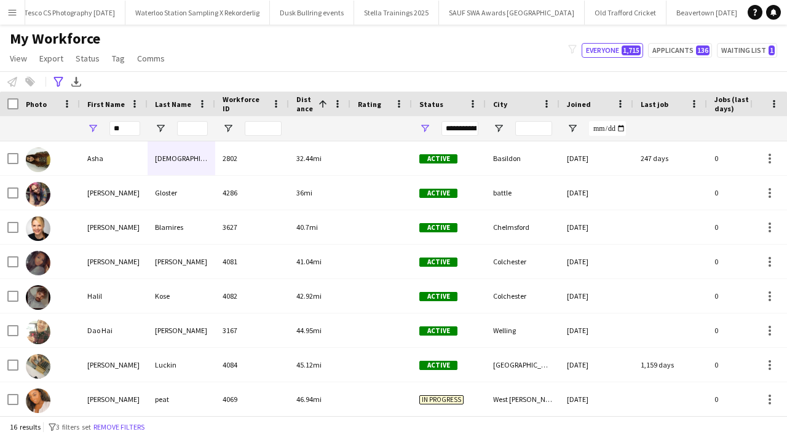
click at [120, 137] on div "**" at bounding box center [124, 128] width 31 height 25
click at [120, 130] on input "**" at bounding box center [124, 128] width 31 height 15
type input "*"
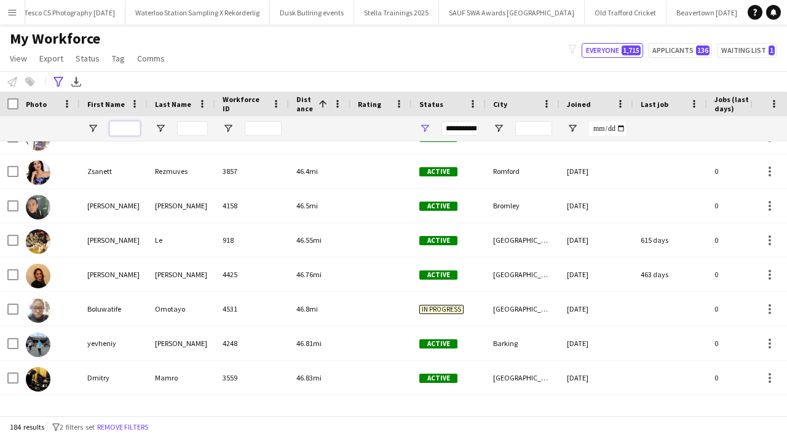
scroll to position [3821, 0]
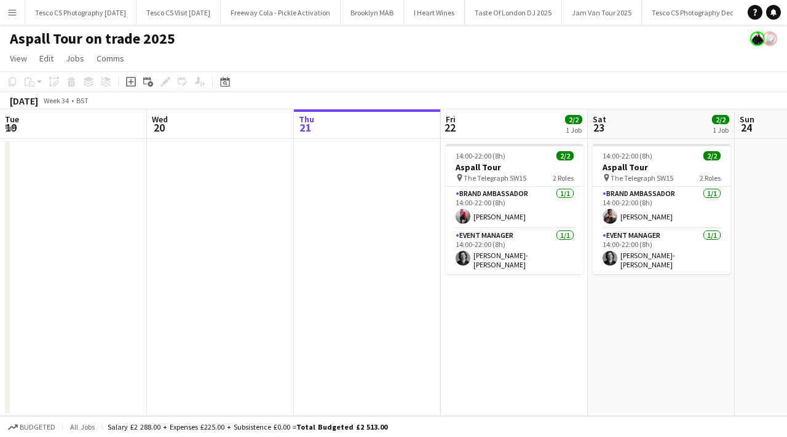
scroll to position [0, 423]
